Goal: Task Accomplishment & Management: Manage account settings

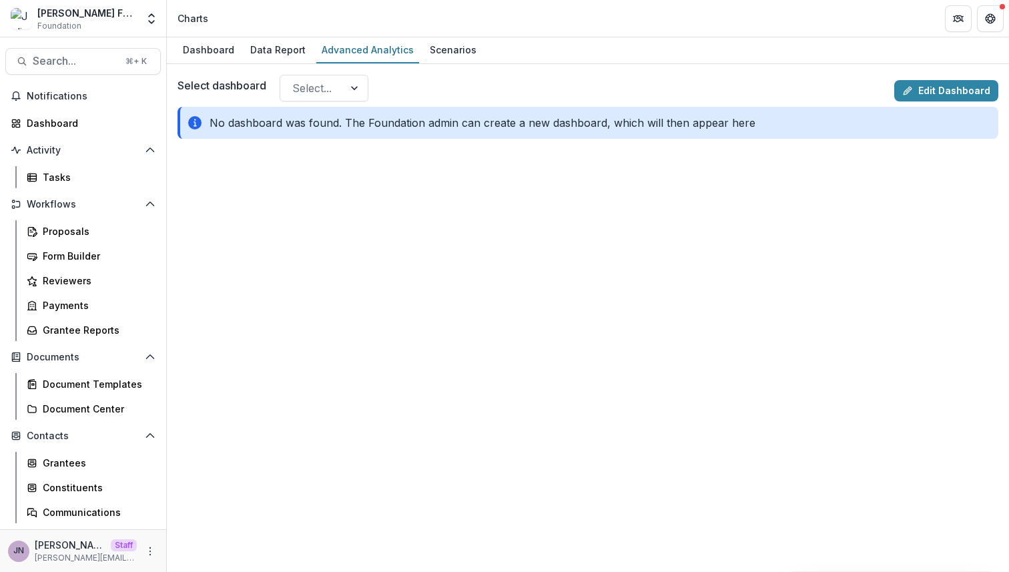
scroll to position [122, 0]
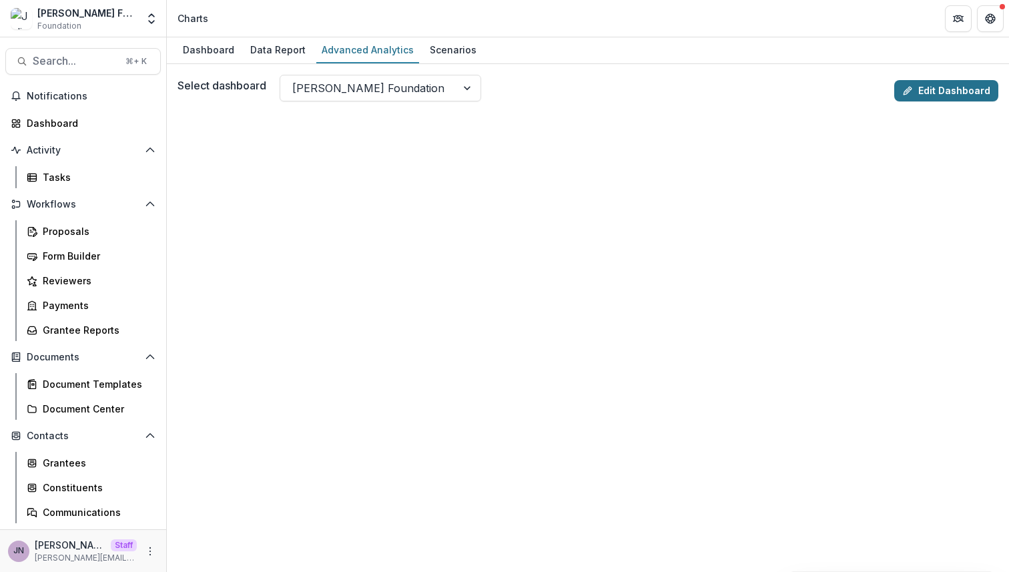
click at [921, 88] on link "Edit Dashboard" at bounding box center [946, 90] width 104 height 21
click at [95, 222] on link "Proposals" at bounding box center [90, 231] width 139 height 22
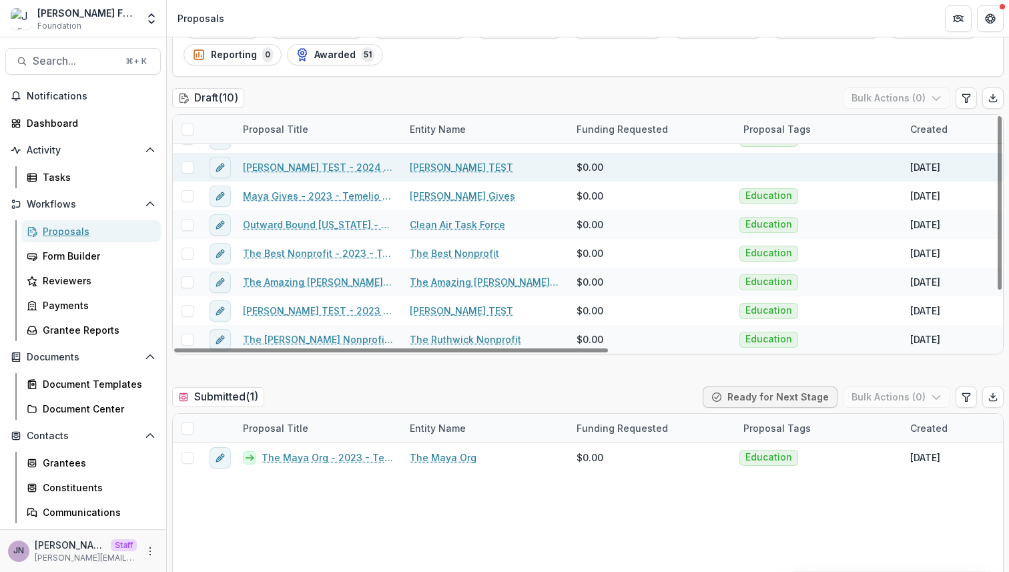
scroll to position [257, 0]
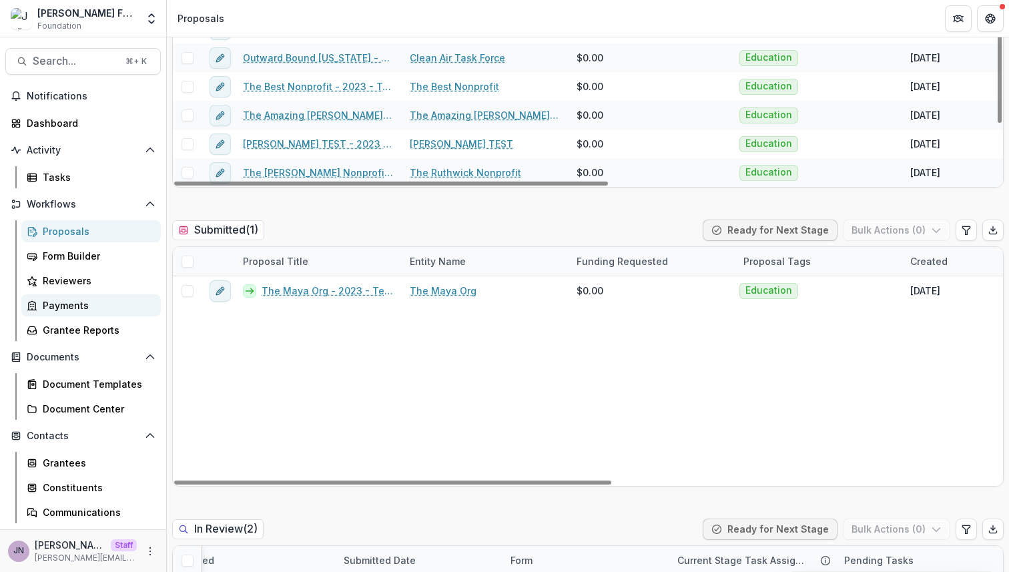
click at [78, 298] on div "Payments" at bounding box center [96, 305] width 107 height 14
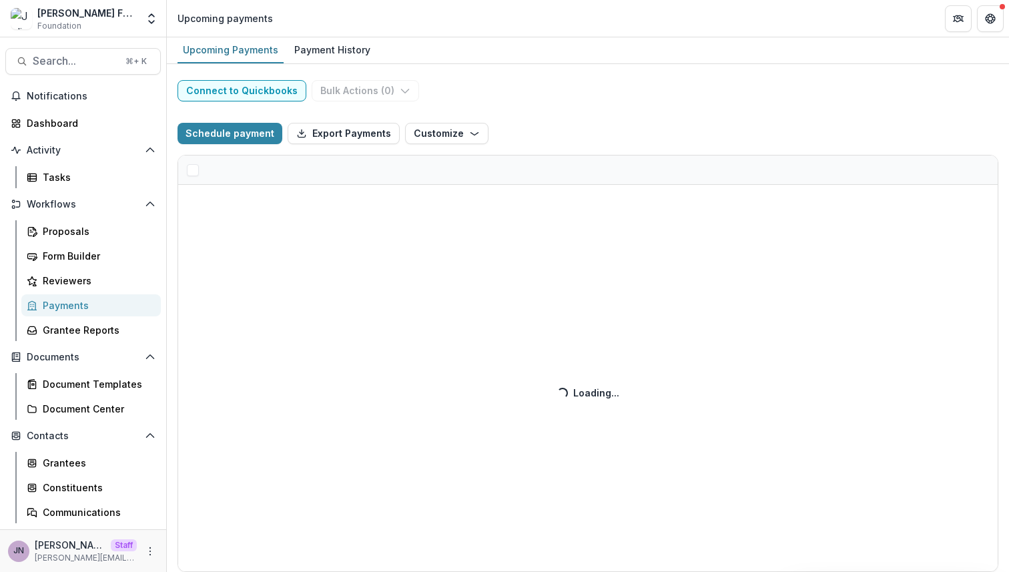
select select "******"
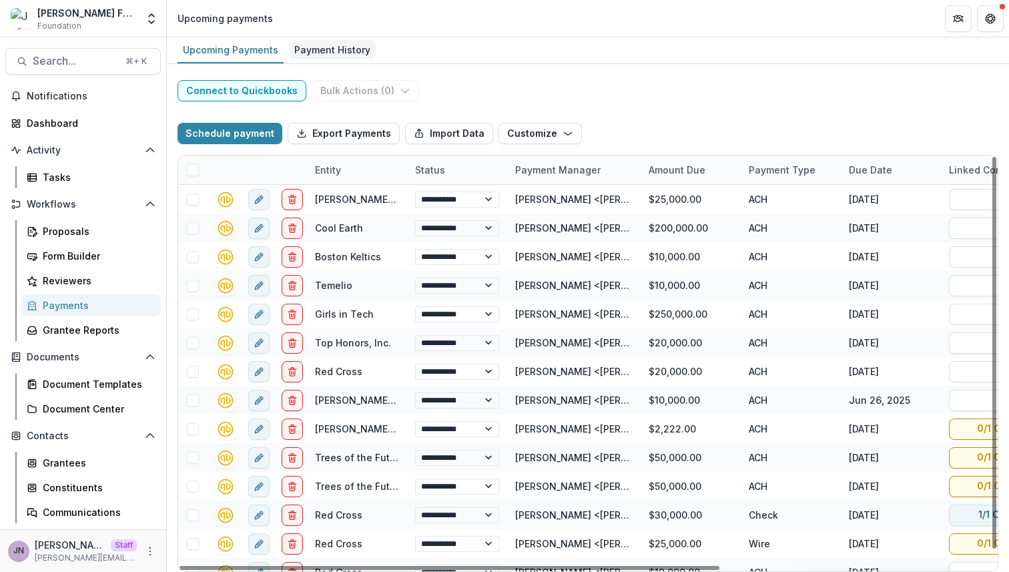
click at [354, 58] on div "Payment History" at bounding box center [332, 49] width 87 height 19
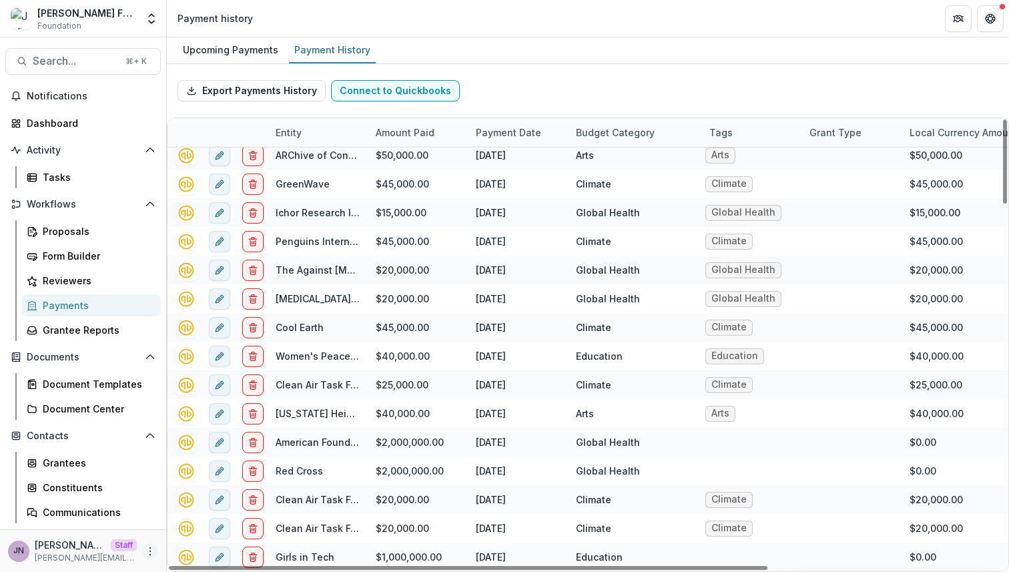
click at [147, 551] on icon "More" at bounding box center [150, 551] width 11 height 11
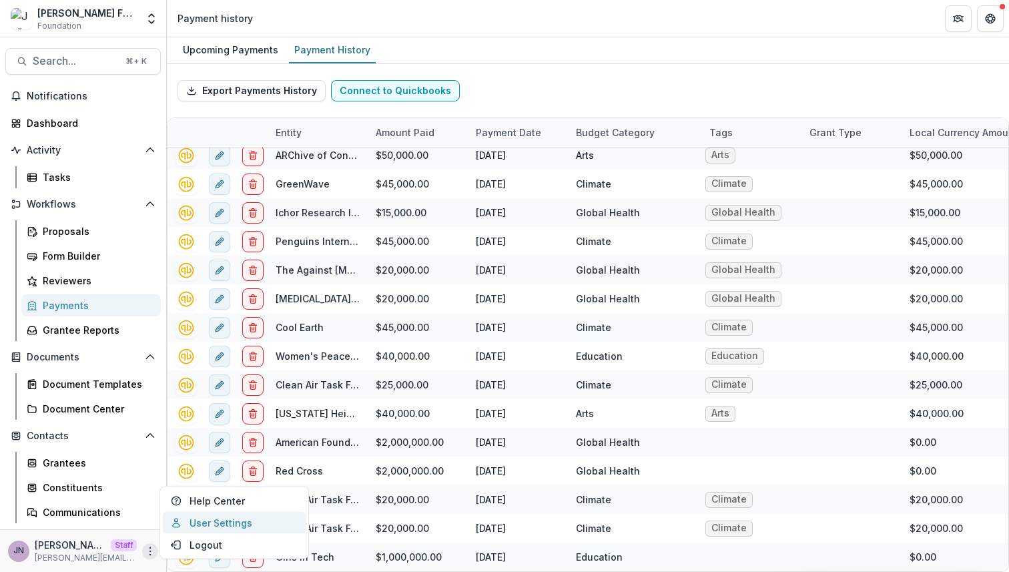
click at [216, 528] on link "User Settings" at bounding box center [234, 523] width 143 height 22
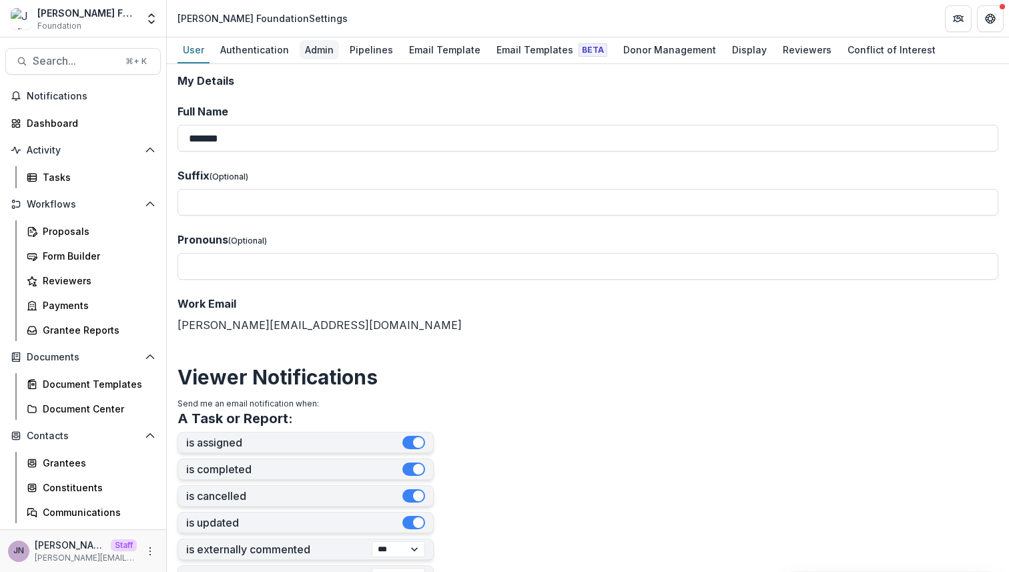
click at [320, 48] on div "Admin" at bounding box center [319, 49] width 39 height 19
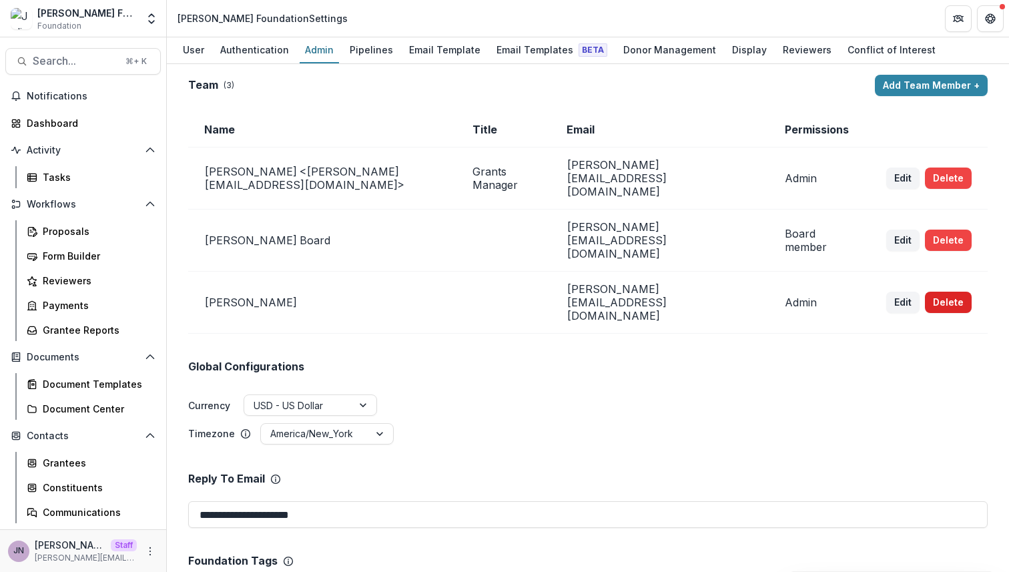
click at [926, 292] on button "Delete" at bounding box center [948, 302] width 47 height 21
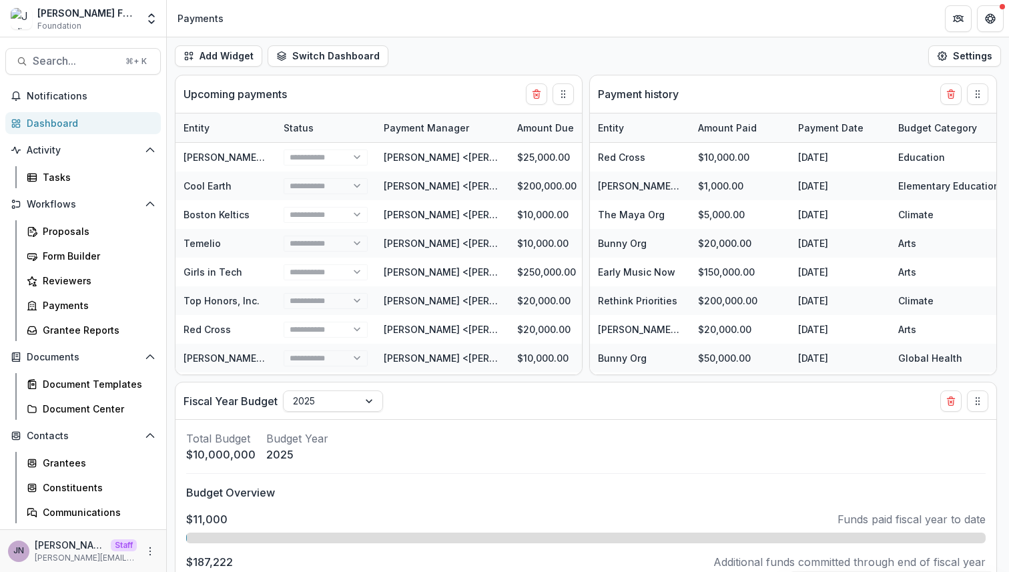
select select "******"
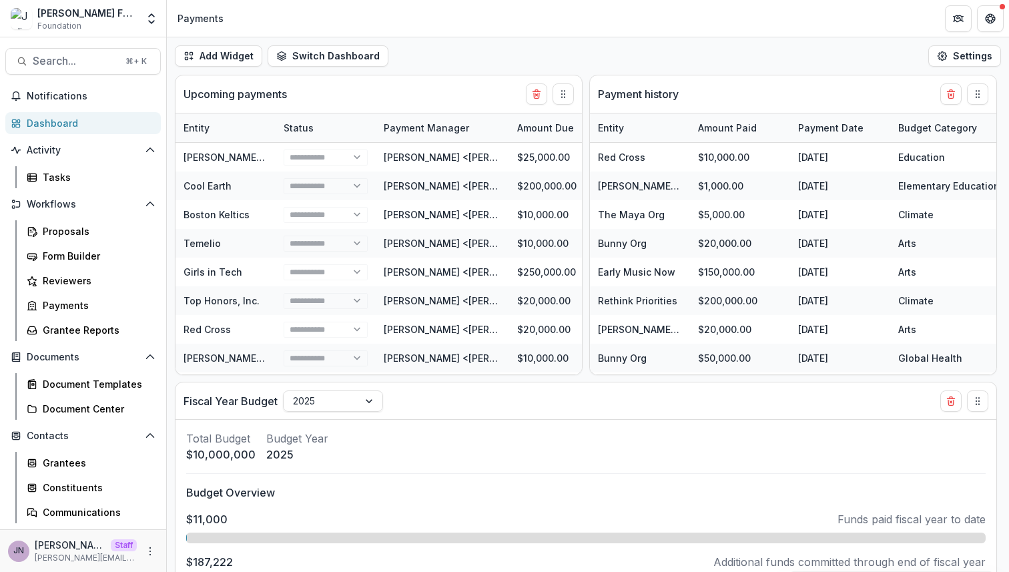
select select "******"
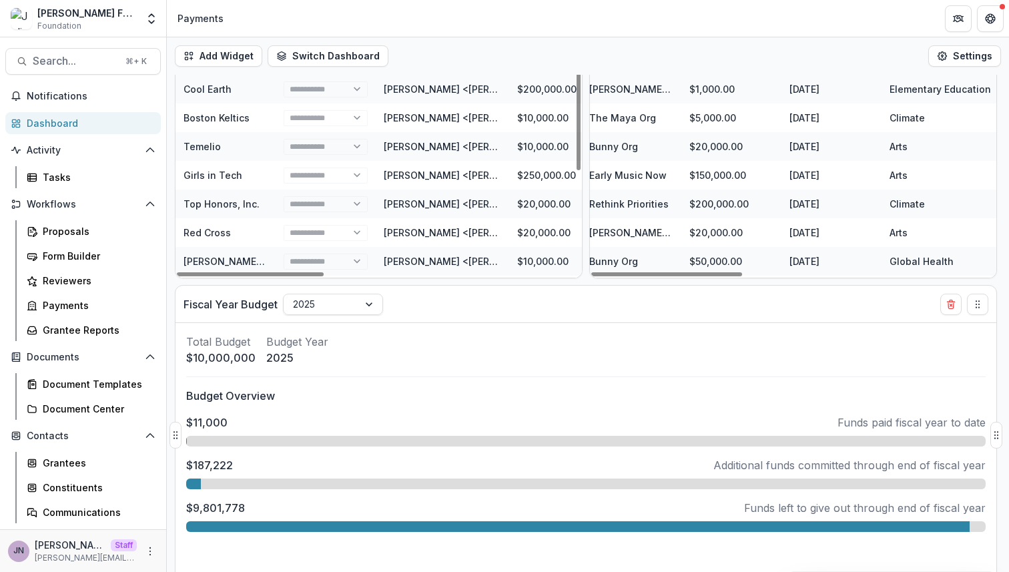
scroll to position [110, 0]
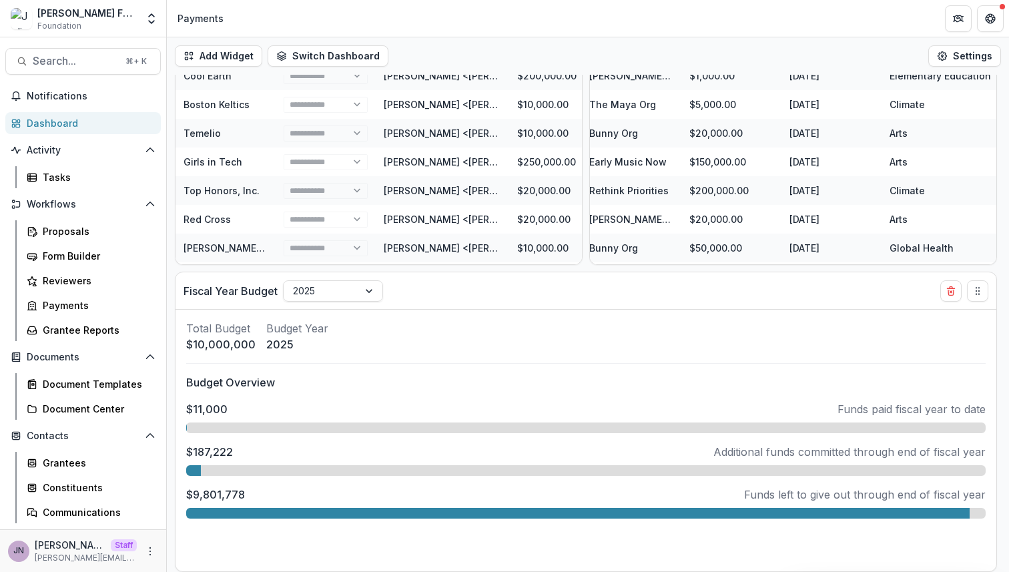
select select "******"
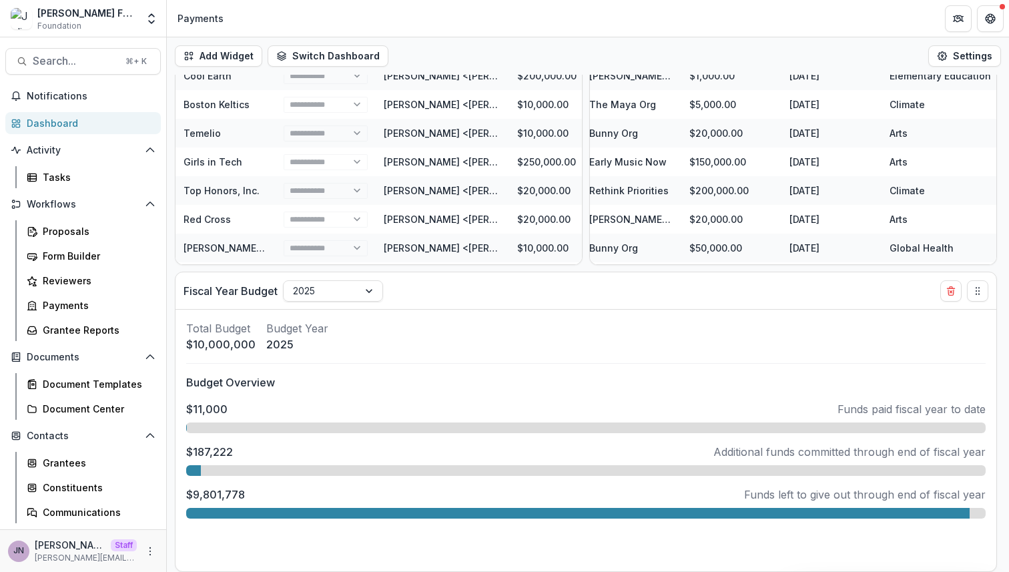
select select "******"
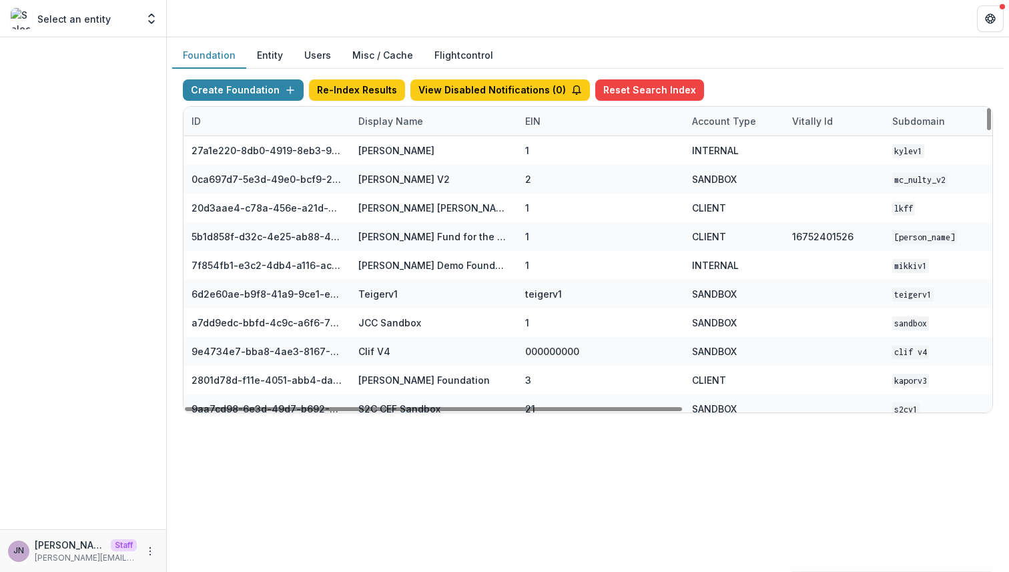
click at [389, 125] on div "Display Name" at bounding box center [390, 121] width 81 height 14
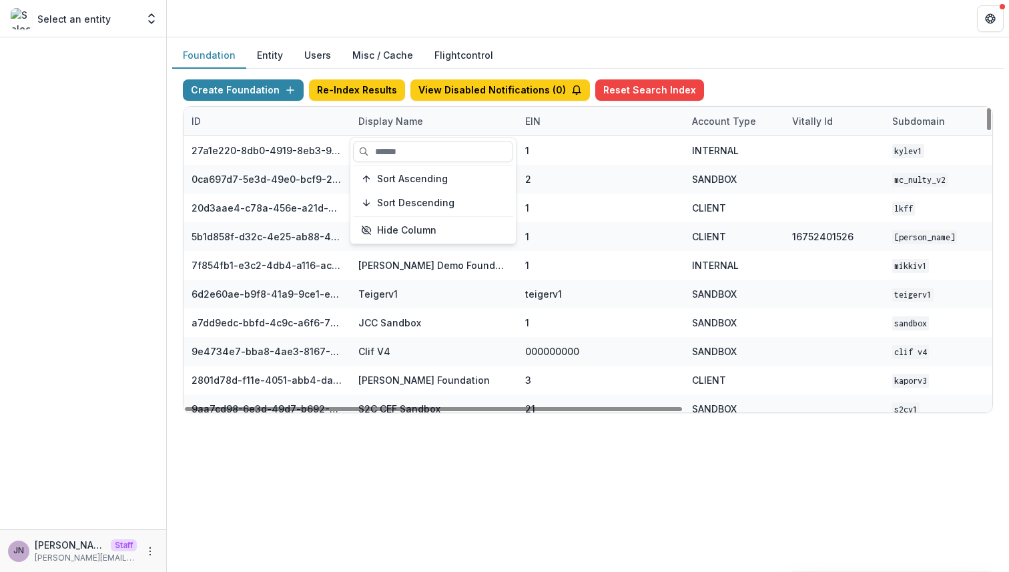
click at [306, 59] on button "Users" at bounding box center [318, 56] width 48 height 26
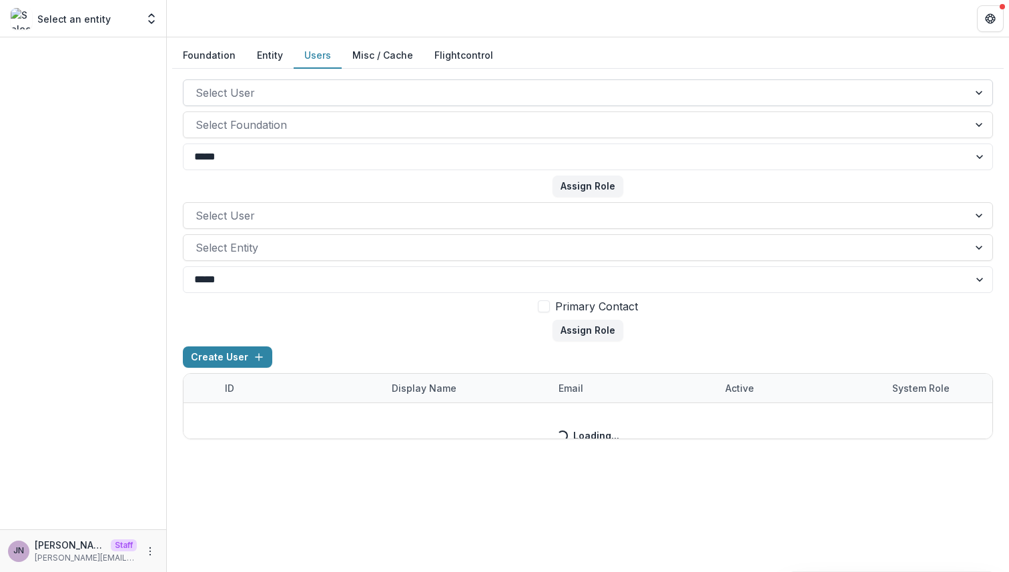
click at [353, 99] on div at bounding box center [575, 92] width 761 height 19
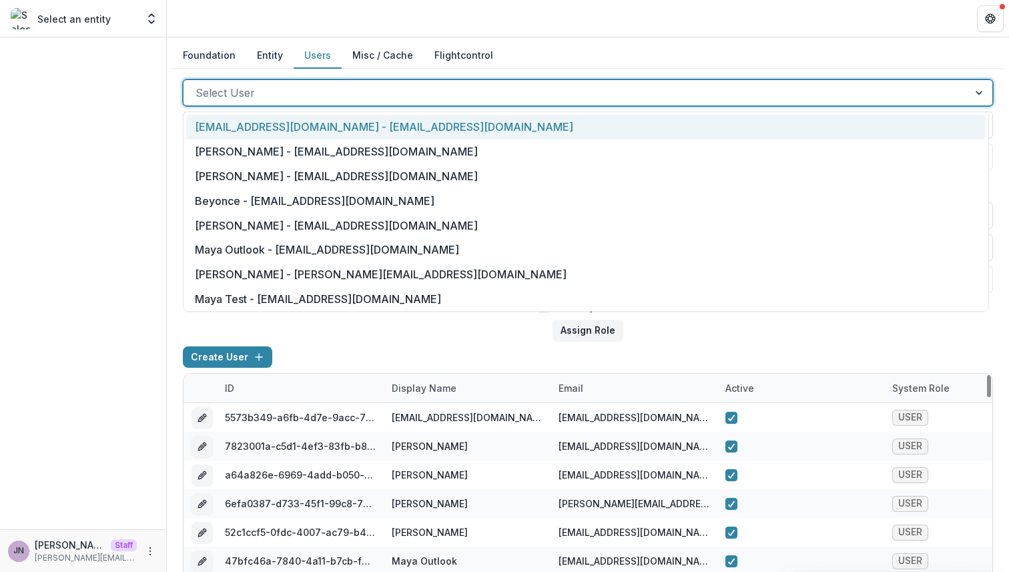
click at [391, 94] on div at bounding box center [575, 92] width 761 height 19
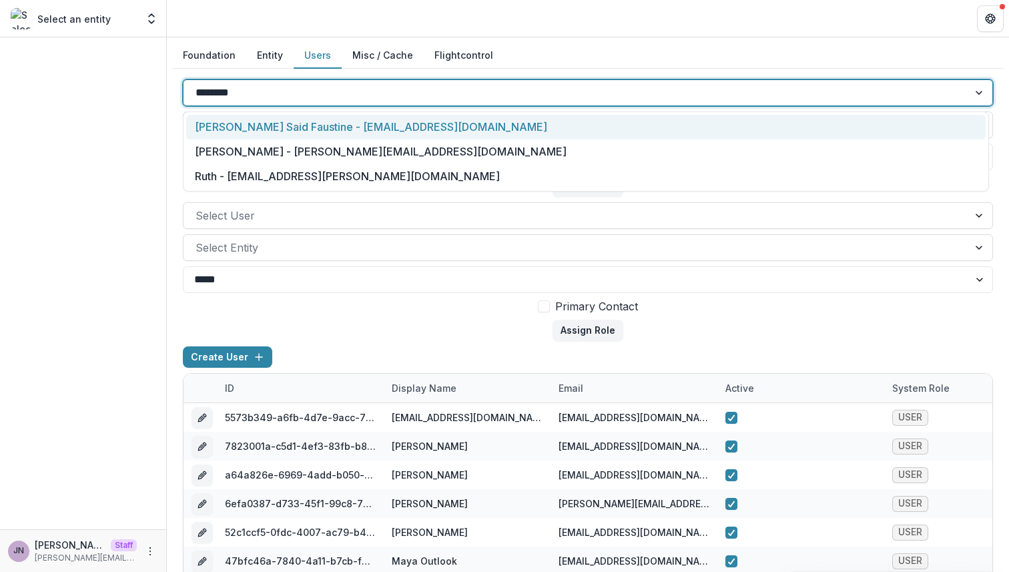
type input "*********"
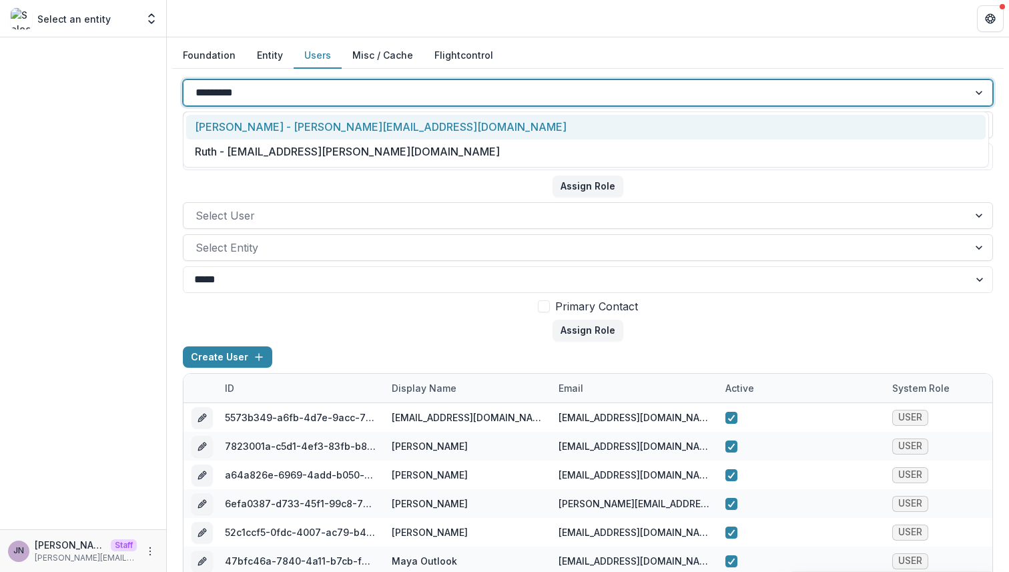
click at [351, 130] on div "Joyce N - joyce@trytemelio.com" at bounding box center [585, 127] width 799 height 25
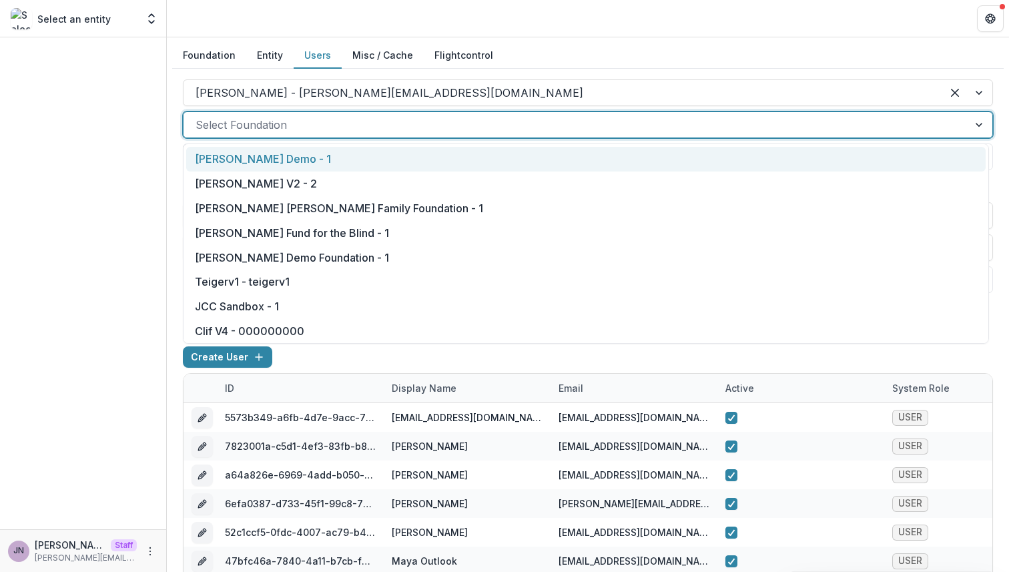
click at [342, 129] on div at bounding box center [575, 124] width 761 height 19
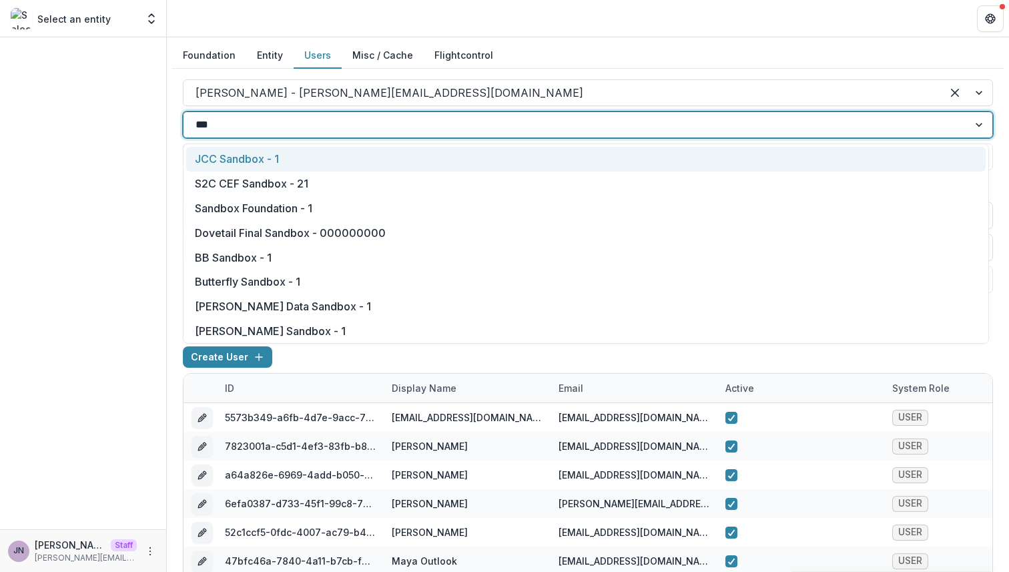
type input "****"
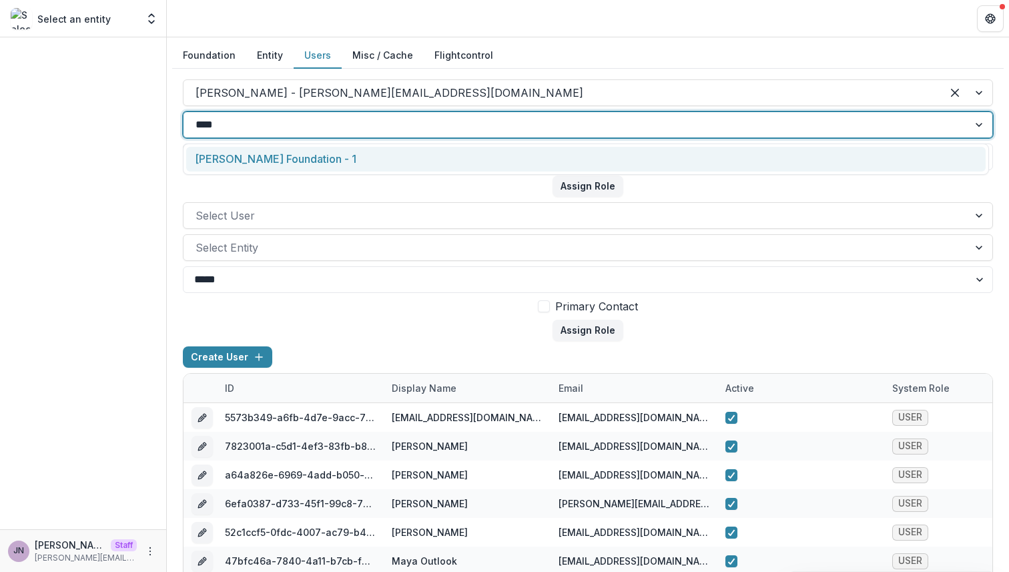
click at [311, 153] on div "Andrew Foundation - 1" at bounding box center [585, 159] width 799 height 25
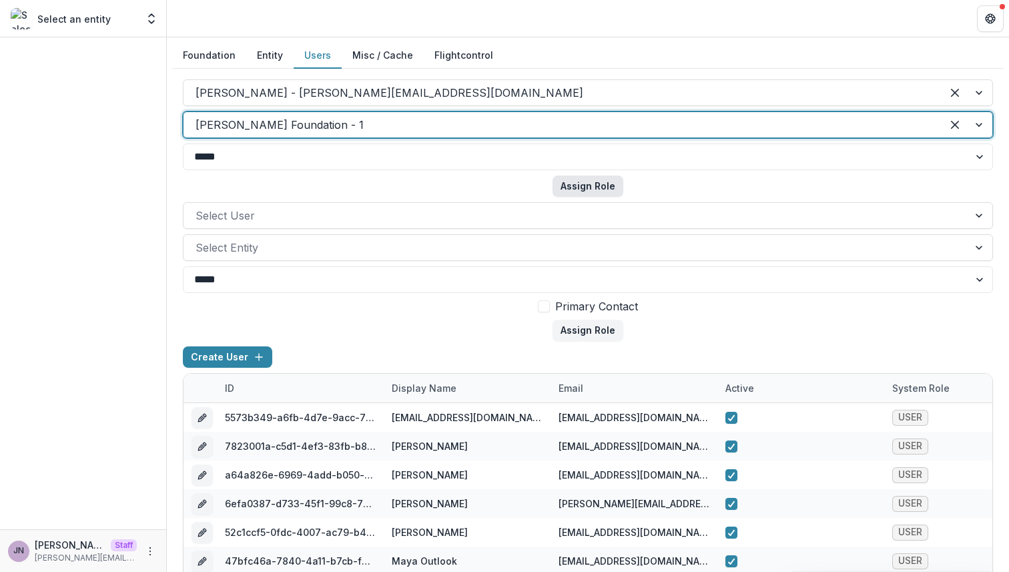
click at [564, 185] on button "Assign Role" at bounding box center [587, 185] width 71 height 21
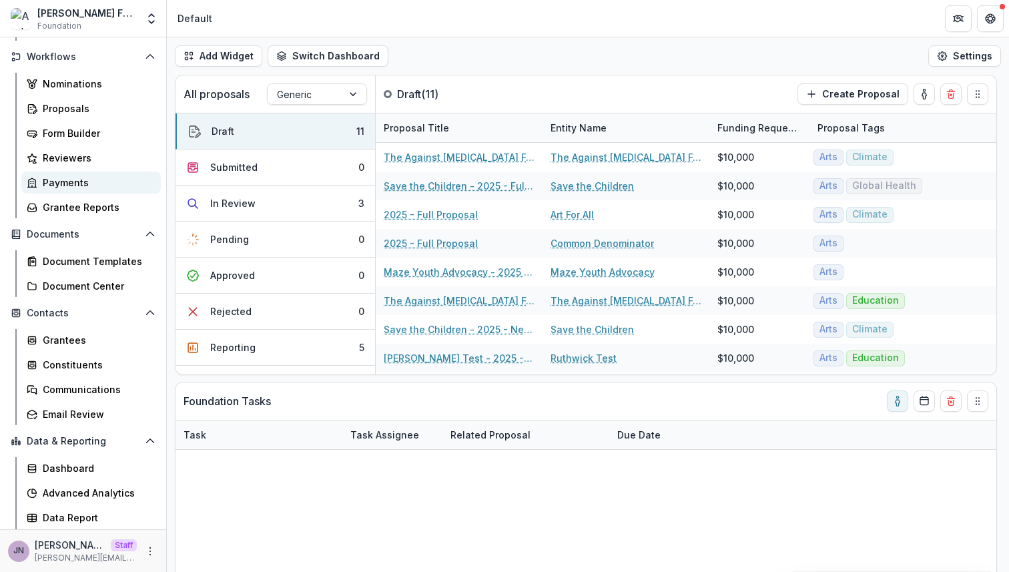
scroll to position [171, 0]
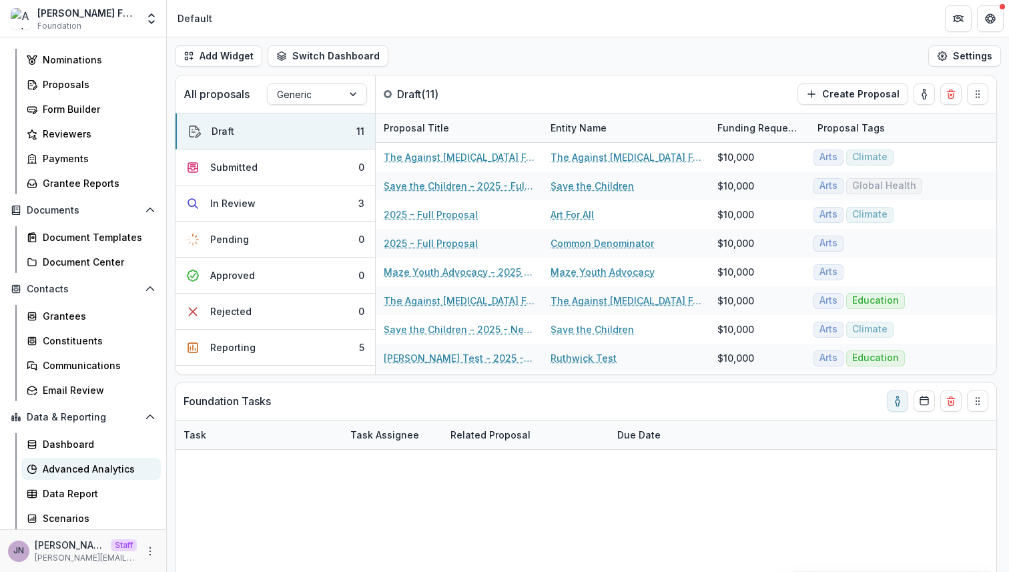
click at [79, 472] on div "Advanced Analytics" at bounding box center [96, 469] width 107 height 14
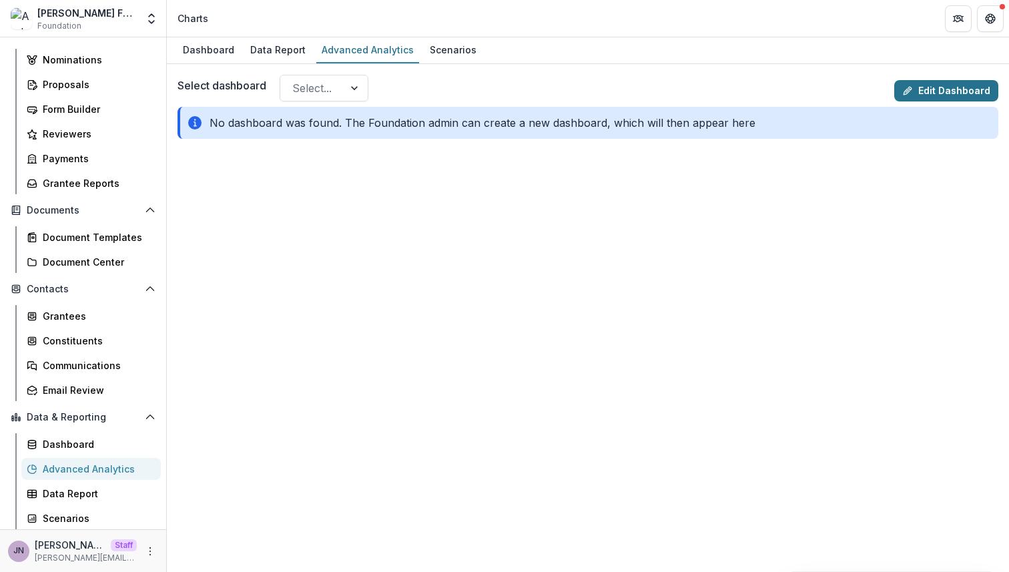
click at [954, 92] on link "Edit Dashboard" at bounding box center [946, 90] width 104 height 21
click at [939, 86] on link "Edit Dashboard" at bounding box center [946, 90] width 104 height 21
click at [94, 488] on div "Data Report" at bounding box center [96, 493] width 107 height 14
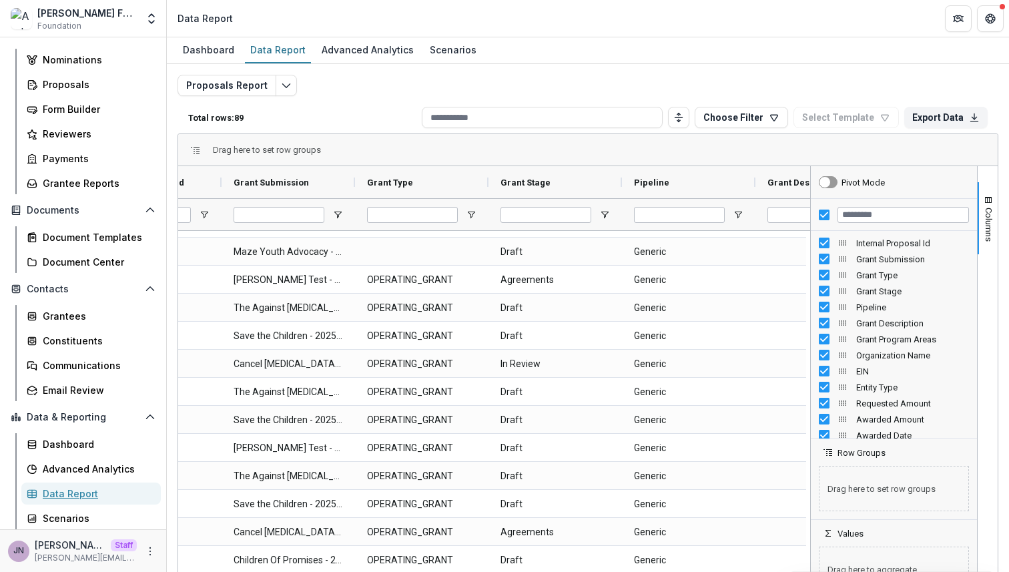
scroll to position [931, 0]
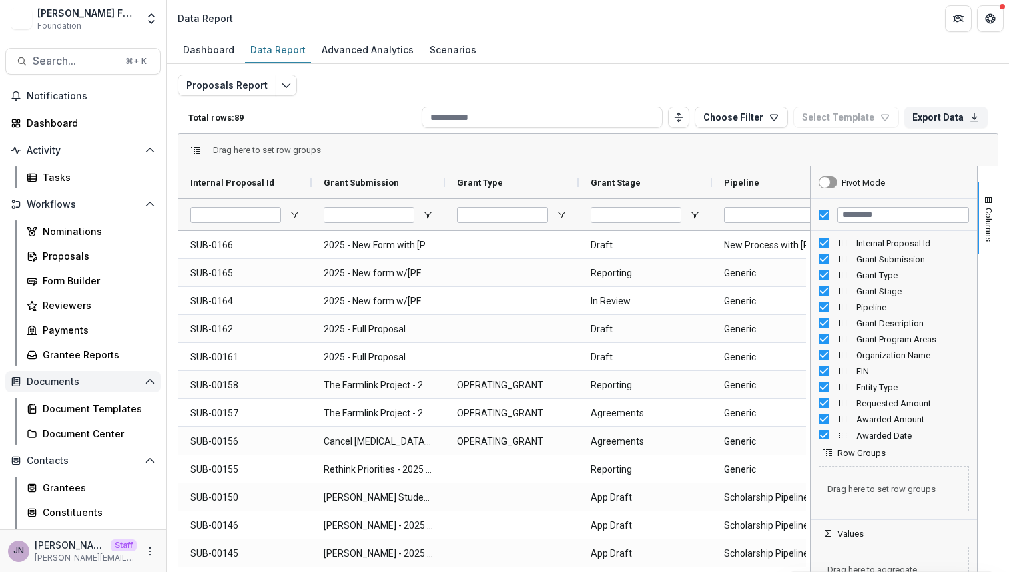
scroll to position [171, 0]
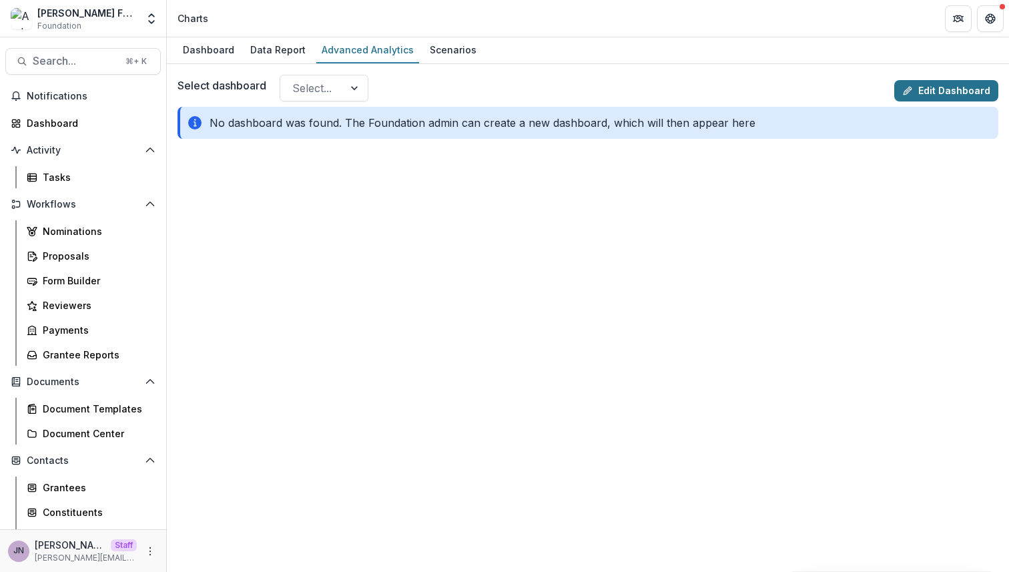
click at [951, 98] on link "Edit Dashboard" at bounding box center [946, 90] width 104 height 21
click at [70, 254] on div "Proposals" at bounding box center [96, 256] width 107 height 14
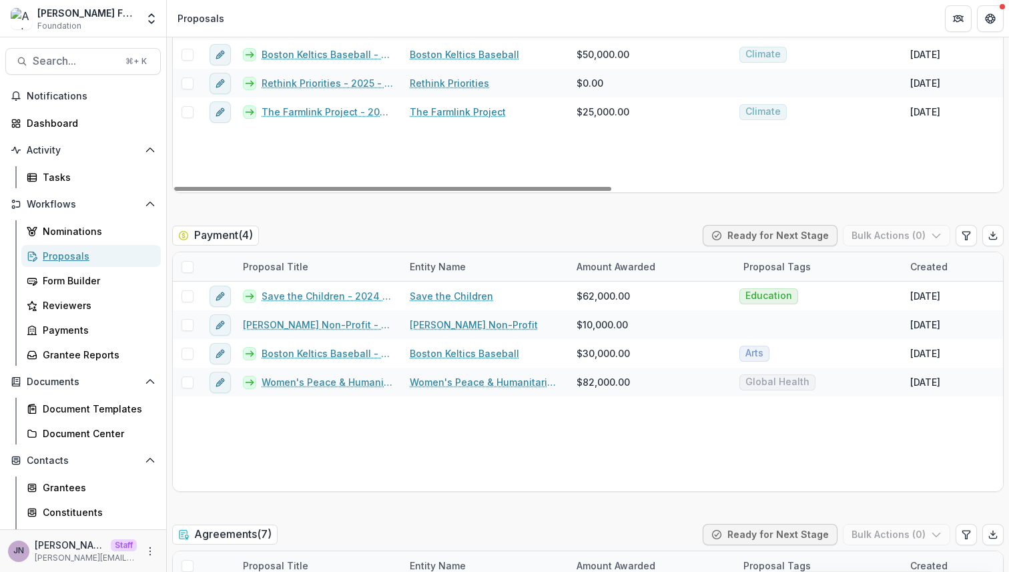
scroll to position [2263, 0]
